Goal: Information Seeking & Learning: Learn about a topic

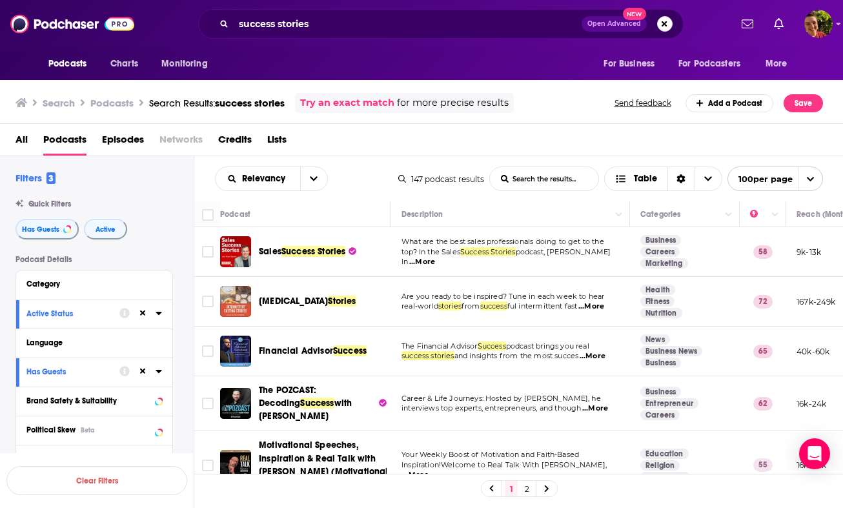
scroll to position [1394, 0]
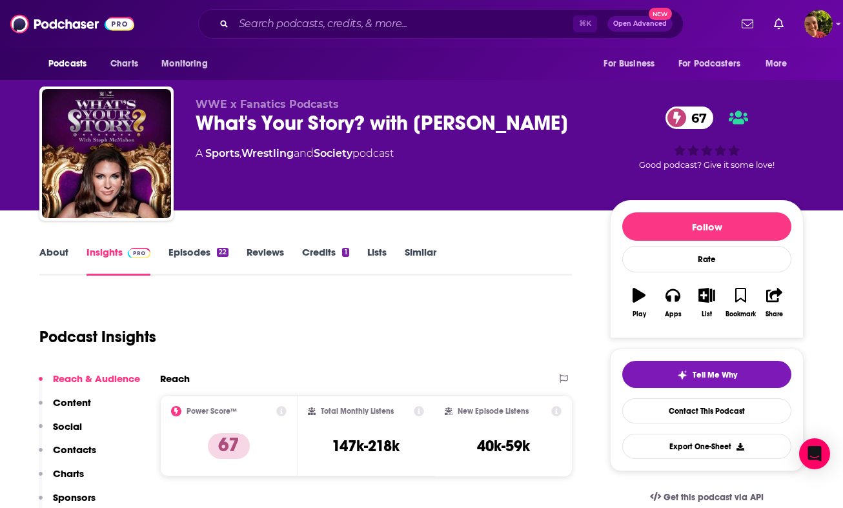
click at [61, 248] on link "About" at bounding box center [53, 261] width 29 height 30
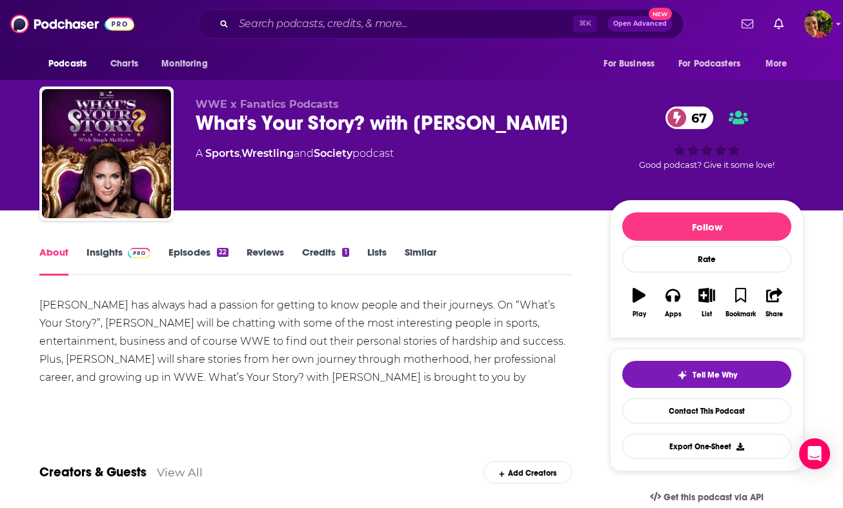
click at [271, 137] on div "WWE x Fanatics Podcasts What's Your Story? with Steph McMahon 67 A Sports , Wre…" at bounding box center [393, 149] width 394 height 103
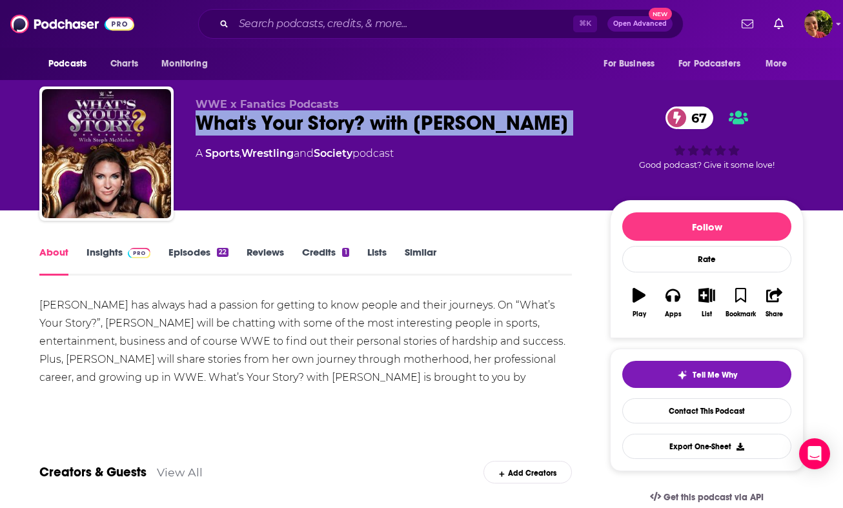
click at [271, 137] on div "WWE x Fanatics Podcasts What's Your Story? with Steph McMahon 67 A Sports , Wre…" at bounding box center [393, 149] width 394 height 103
copy div "What's Your Story? with Steph McMahon 67"
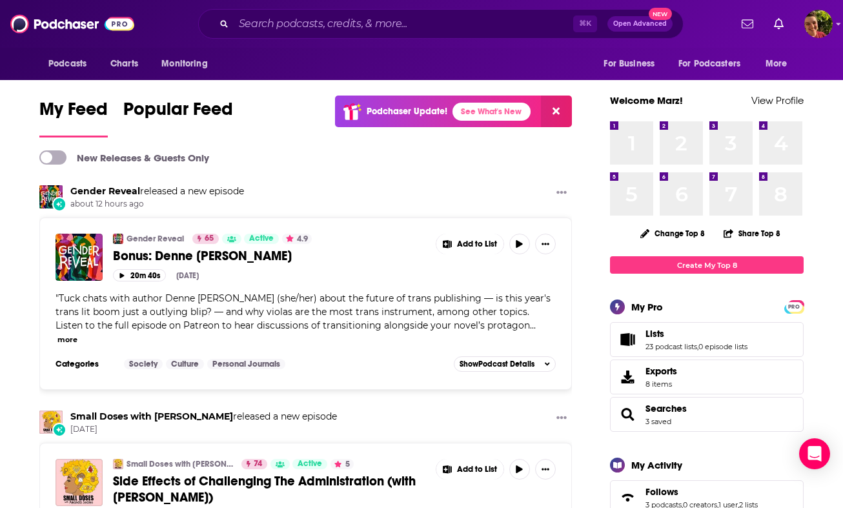
click at [447, 6] on div "Podcasts Charts Monitoring ⌘ K Open Advanced New For Business For Podcasters Mo…" at bounding box center [421, 24] width 843 height 48
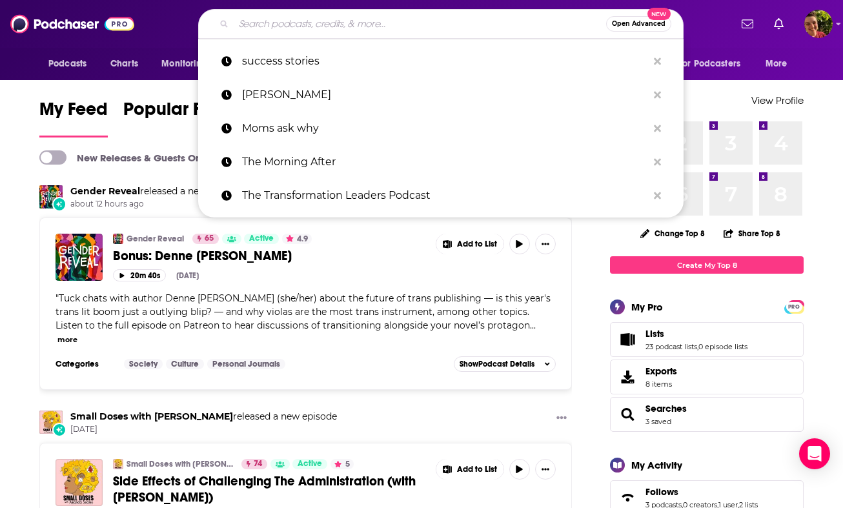
click at [439, 22] on input "Search podcasts, credits, & more..." at bounding box center [420, 24] width 372 height 21
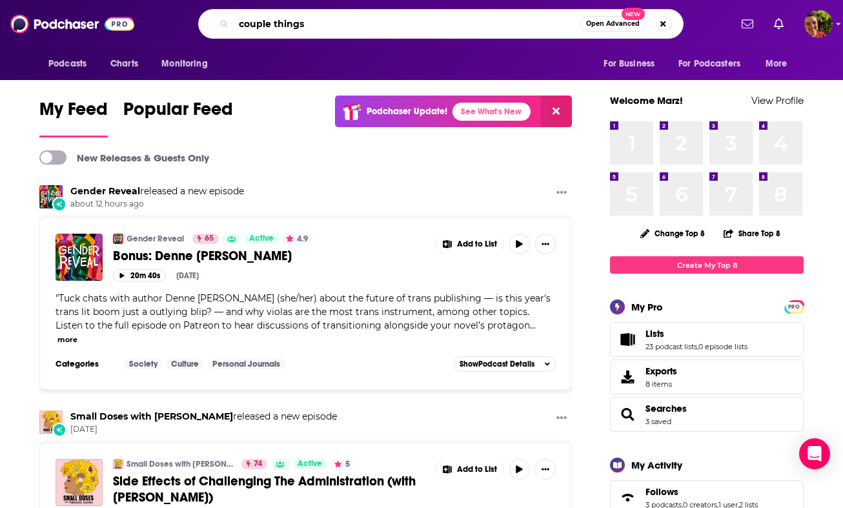
type input "couple things"
